Goal: Task Accomplishment & Management: Manage account settings

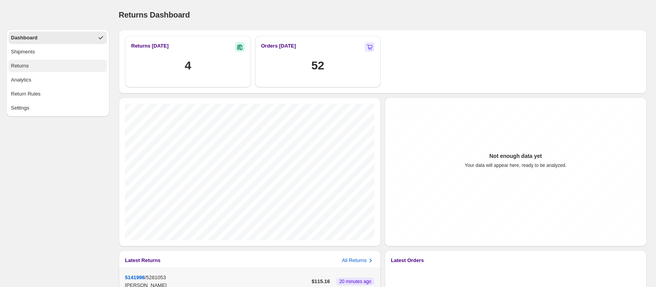
click at [21, 67] on div "Returns" at bounding box center [20, 66] width 18 height 8
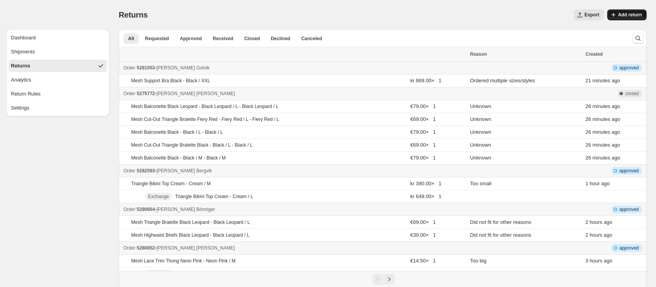
click at [624, 15] on span "Add return" at bounding box center [630, 15] width 24 height 6
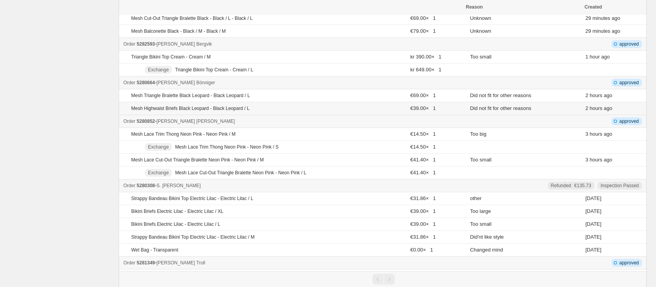
scroll to position [128, 0]
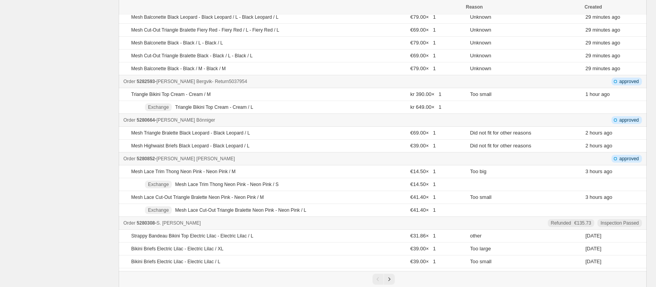
click at [155, 81] on span "5282593" at bounding box center [146, 81] width 18 height 5
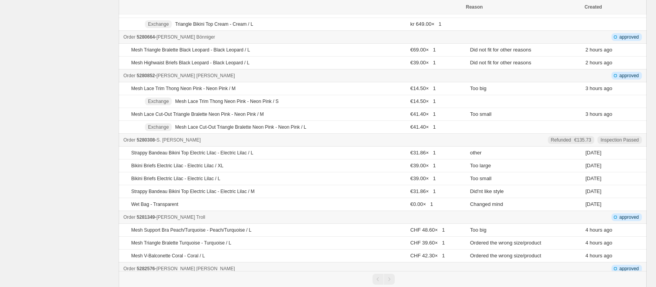
scroll to position [220, 0]
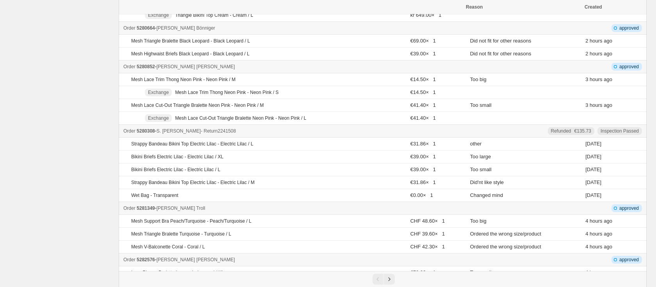
click at [152, 132] on span "5280308" at bounding box center [146, 130] width 18 height 5
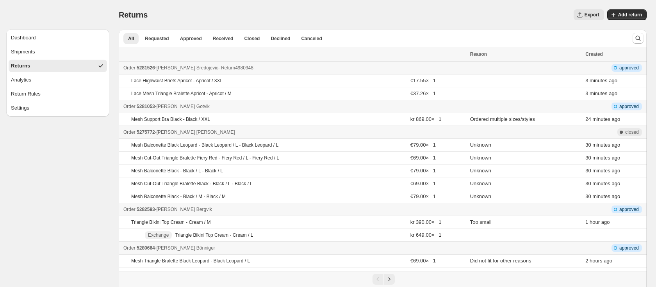
click at [146, 67] on span "5281526" at bounding box center [146, 67] width 18 height 5
